Goal: Register for event/course

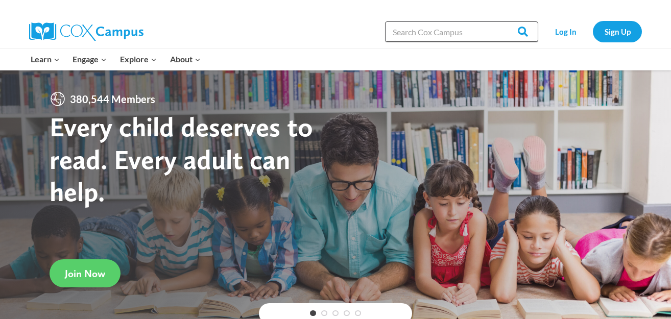
click at [406, 41] on input "Search in [URL][DOMAIN_NAME]" at bounding box center [461, 31] width 153 height 20
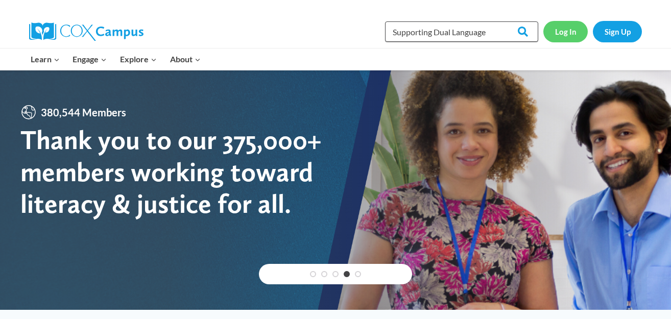
type input "Supporting Dual Language"
click at [560, 27] on link "Log In" at bounding box center [565, 31] width 44 height 21
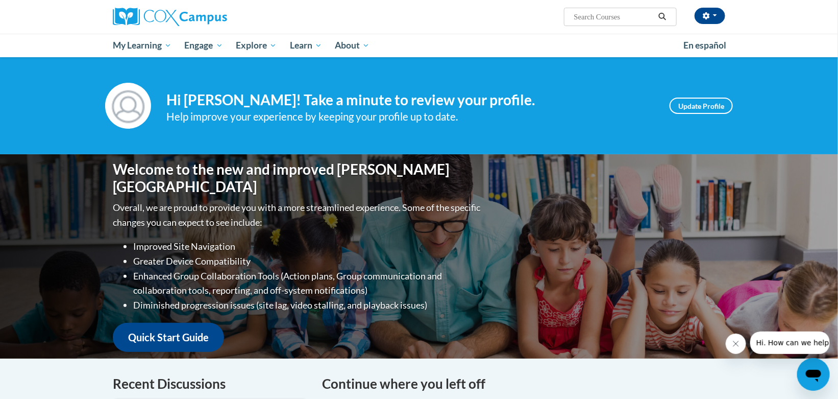
click at [601, 19] on input "Search..." at bounding box center [614, 17] width 82 height 12
type input "Supporting Dual Language"
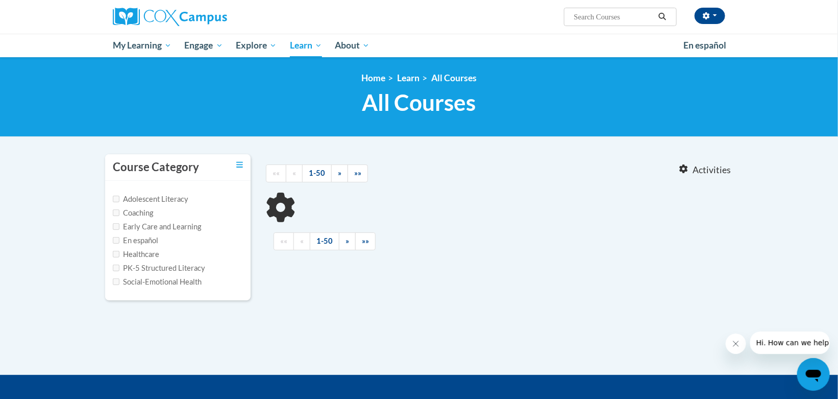
type input "Supporting Dual Language"
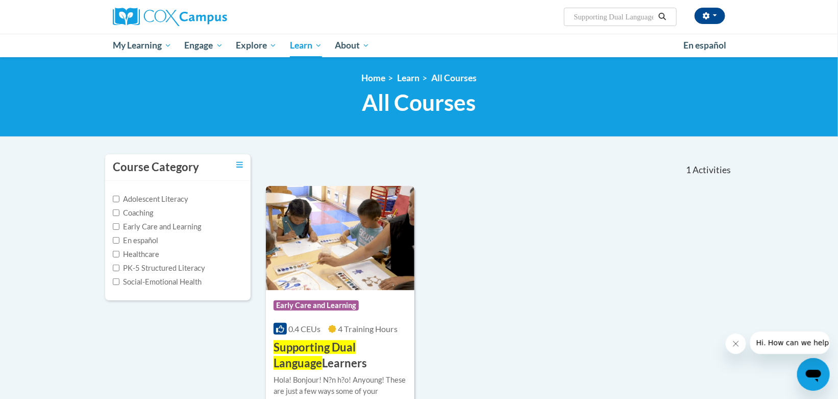
click at [341, 332] on span "4 Training Hours" at bounding box center [368, 329] width 60 height 10
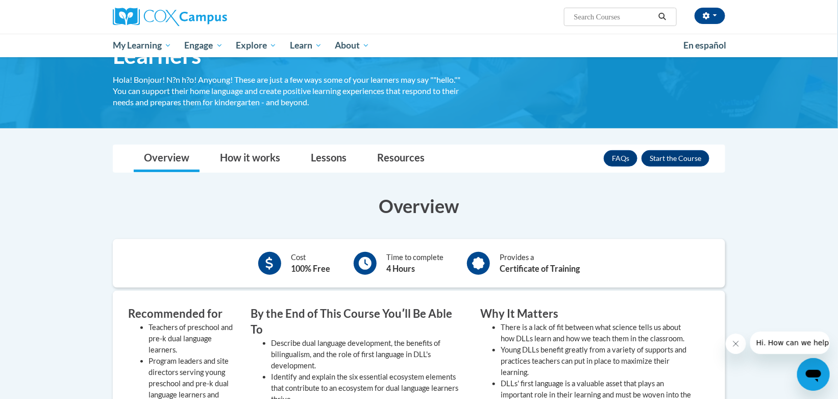
scroll to position [72, 0]
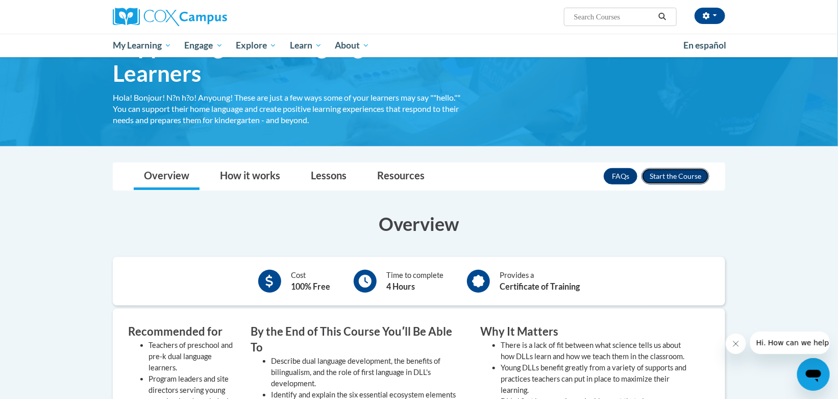
click at [695, 173] on button "Enroll" at bounding box center [676, 176] width 68 height 16
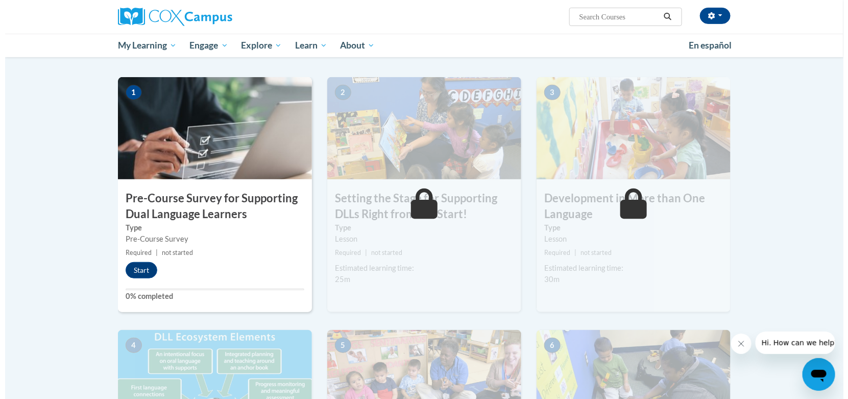
scroll to position [210, 0]
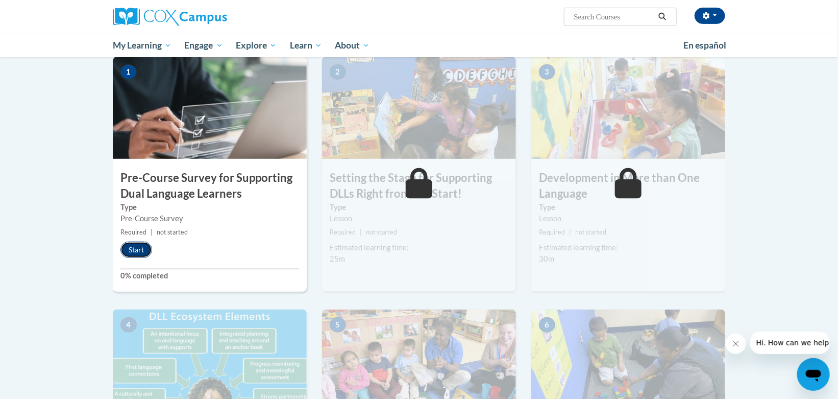
click at [134, 247] on button "Start" at bounding box center [136, 249] width 32 height 16
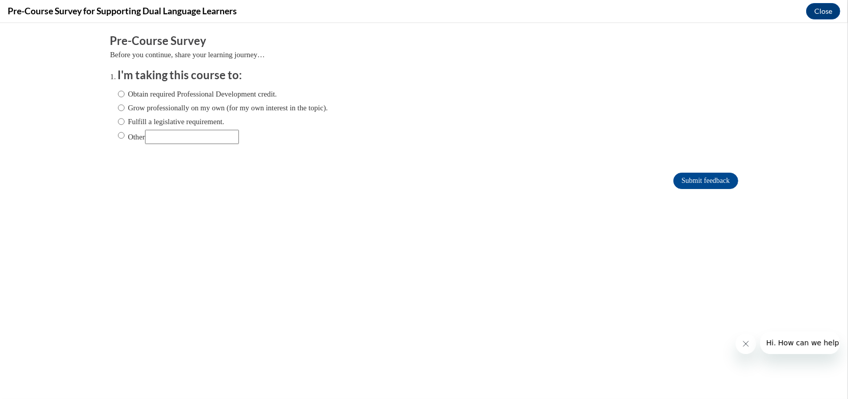
scroll to position [0, 0]
click at [118, 97] on input "Obtain required Professional Development credit." at bounding box center [121, 93] width 7 height 11
radio input "true"
click at [690, 177] on input "Submit feedback" at bounding box center [705, 181] width 64 height 16
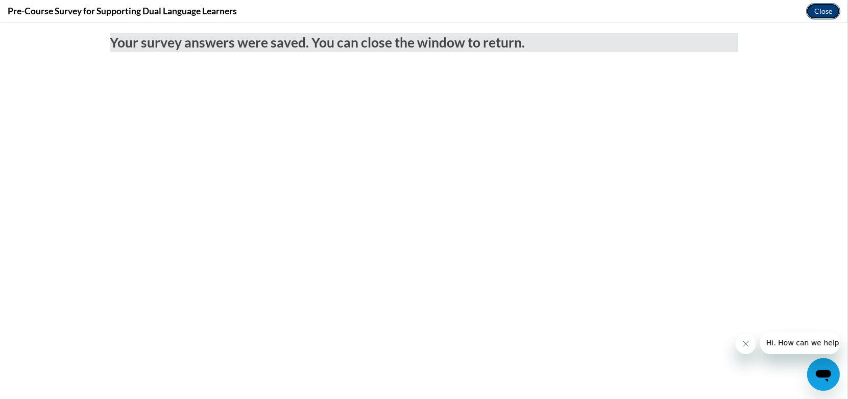
click at [825, 13] on button "Close" at bounding box center [823, 11] width 34 height 16
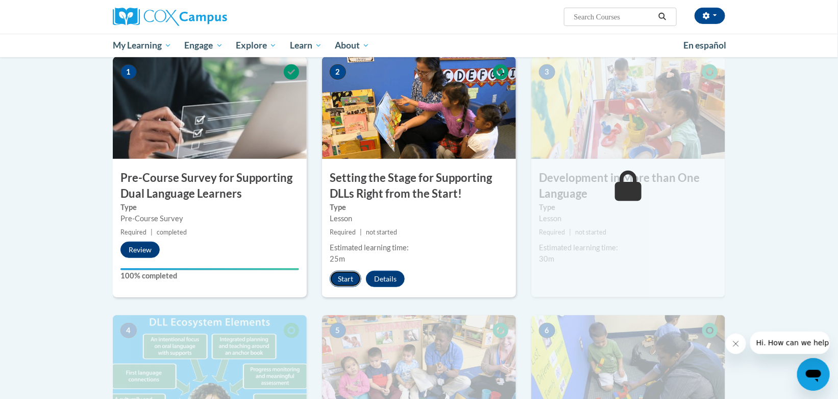
click at [339, 278] on button "Start" at bounding box center [346, 279] width 32 height 16
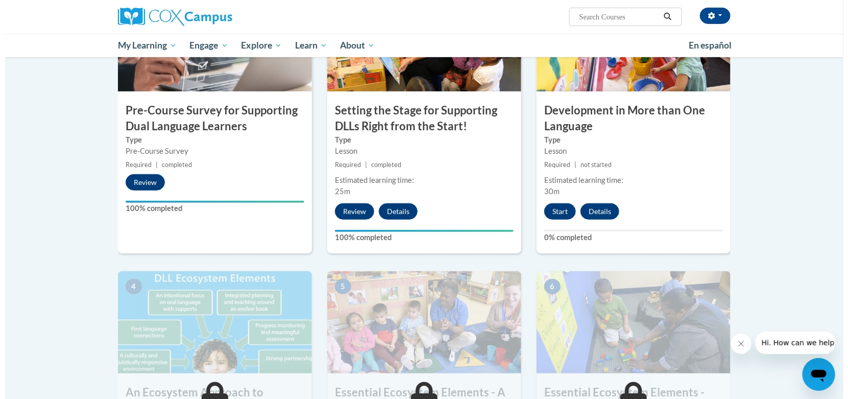
scroll to position [299, 0]
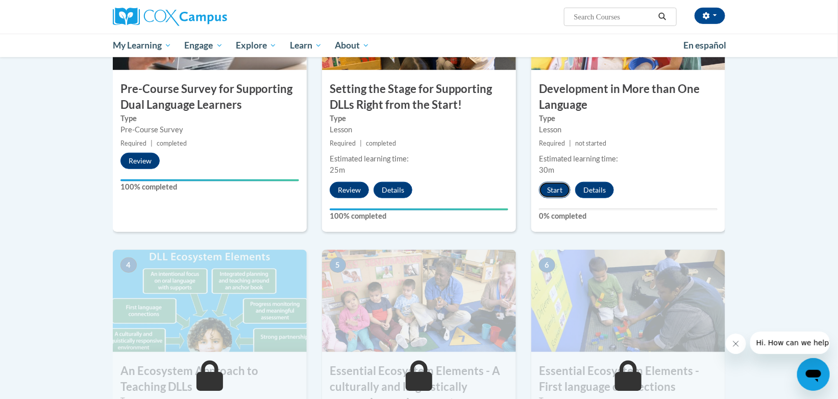
click at [561, 187] on button "Start" at bounding box center [555, 190] width 32 height 16
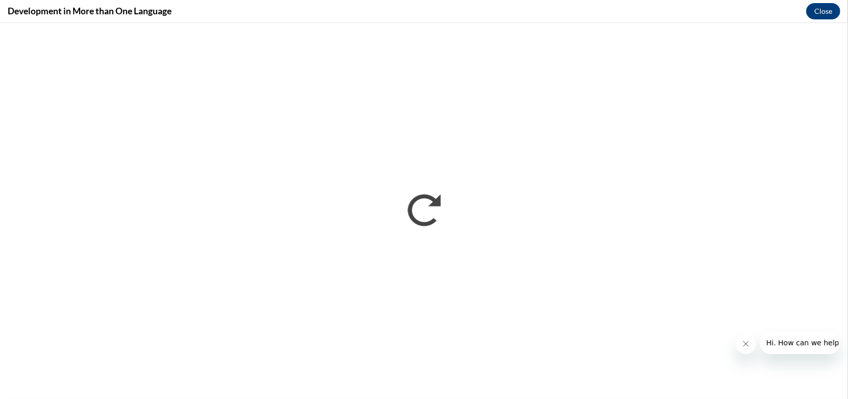
scroll to position [0, 0]
